Goal: Transaction & Acquisition: Purchase product/service

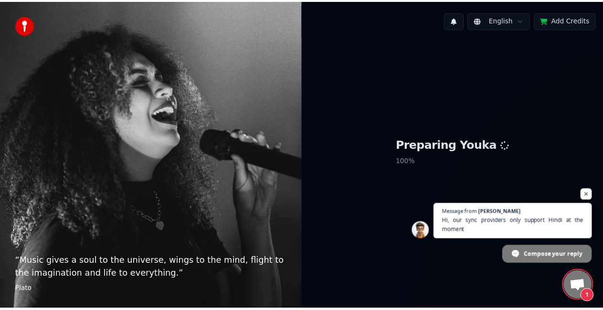
scroll to position [12, 0]
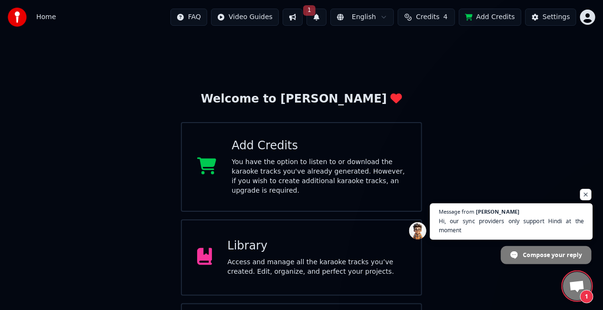
click at [492, 222] on span "Hi, our sync providers only support Hindi at the moment" at bounding box center [512, 226] width 146 height 19
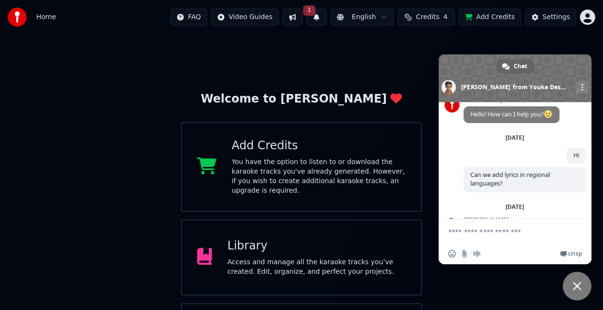
scroll to position [56, 0]
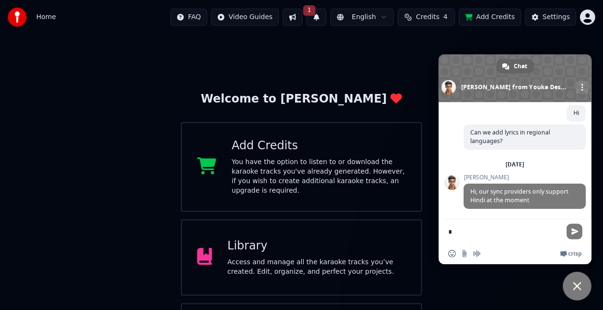
type textarea "**"
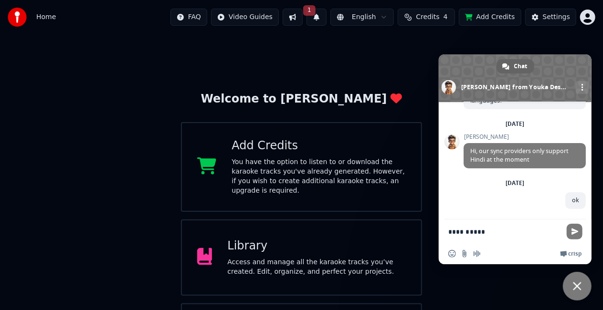
scroll to position [97, 0]
type textarea "**********"
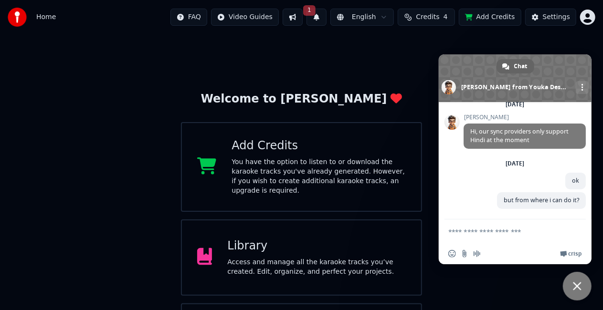
scroll to position [117, 0]
click at [579, 280] on span "Close chat" at bounding box center [577, 286] width 29 height 29
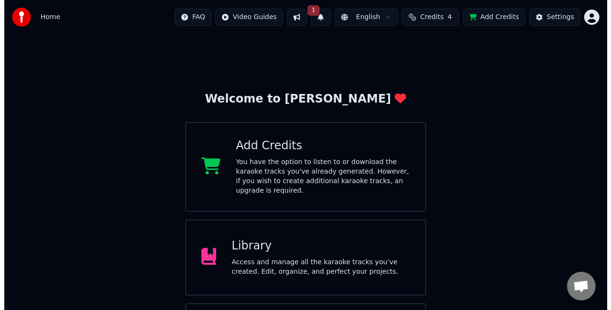
scroll to position [48, 0]
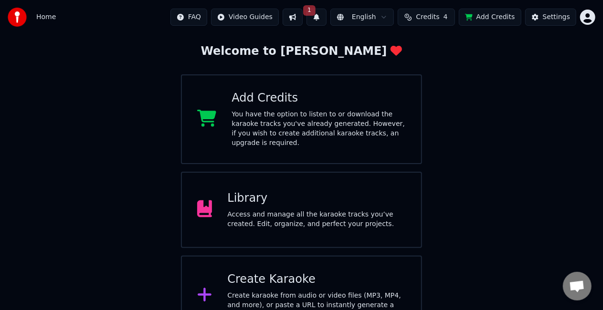
click at [311, 272] on div "Create Karaoke" at bounding box center [316, 279] width 178 height 15
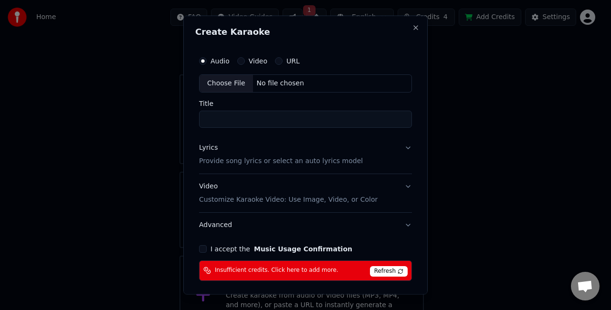
scroll to position [36, 0]
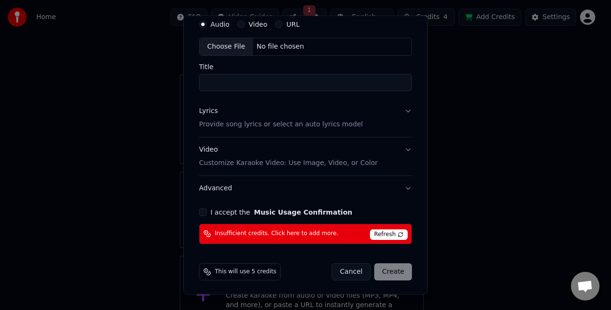
click at [374, 234] on span "Refresh" at bounding box center [389, 235] width 38 height 10
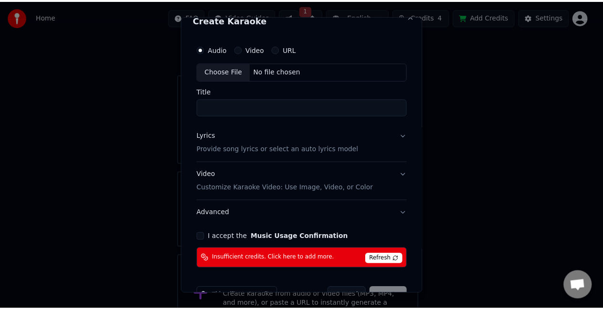
scroll to position [0, 0]
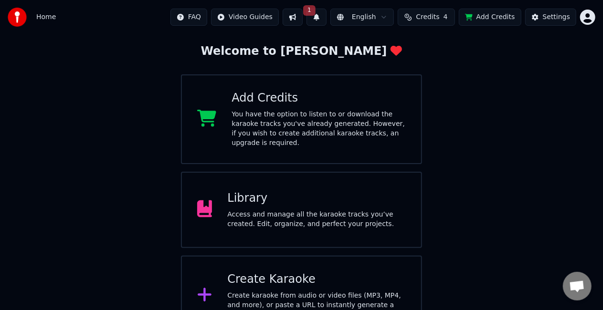
click at [435, 16] on span "Credits" at bounding box center [427, 17] width 23 height 10
click at [435, 88] on button "Refresh" at bounding box center [432, 88] width 49 height 17
click at [392, 61] on td "15" at bounding box center [378, 63] width 27 height 17
click at [500, 17] on button "Add Credits" at bounding box center [490, 17] width 63 height 17
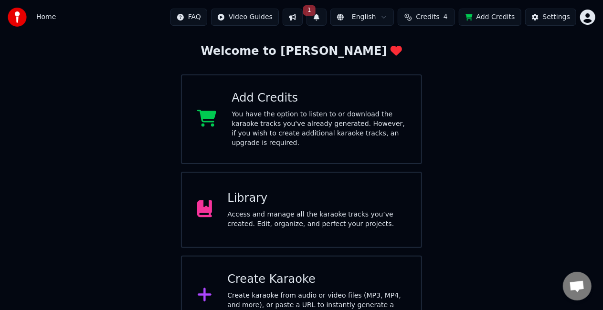
scroll to position [64, 0]
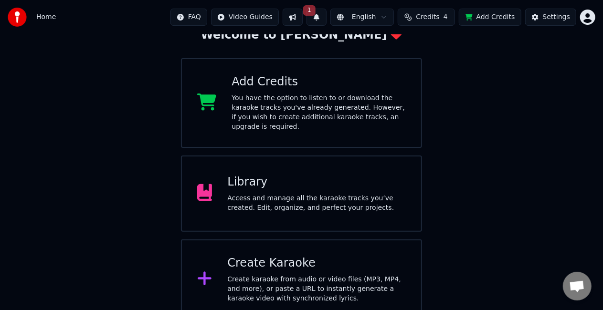
click at [303, 13] on button at bounding box center [293, 17] width 20 height 17
click at [315, 10] on span "1" at bounding box center [309, 10] width 12 height 10
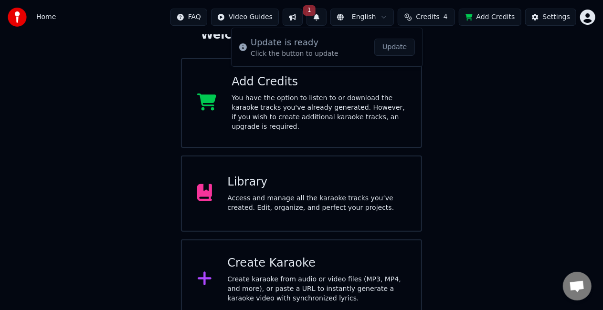
click at [398, 46] on button "Update" at bounding box center [394, 47] width 41 height 17
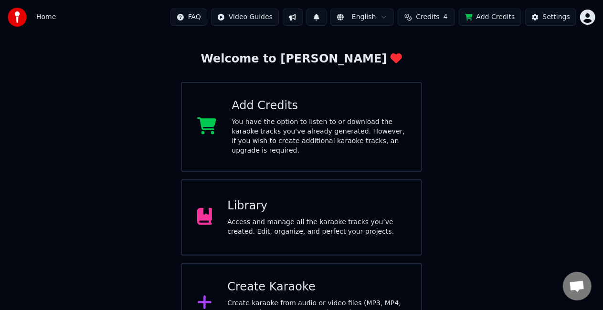
scroll to position [64, 0]
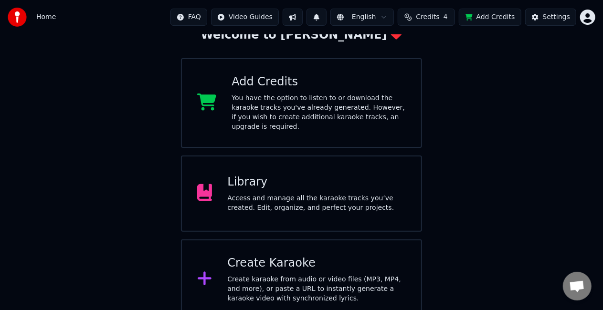
click at [107, 183] on div "Welcome to Youka Add Credits You have the option to listen to or download the k…" at bounding box center [301, 144] width 603 height 349
